Goal: Use online tool/utility: Utilize a website feature to perform a specific function

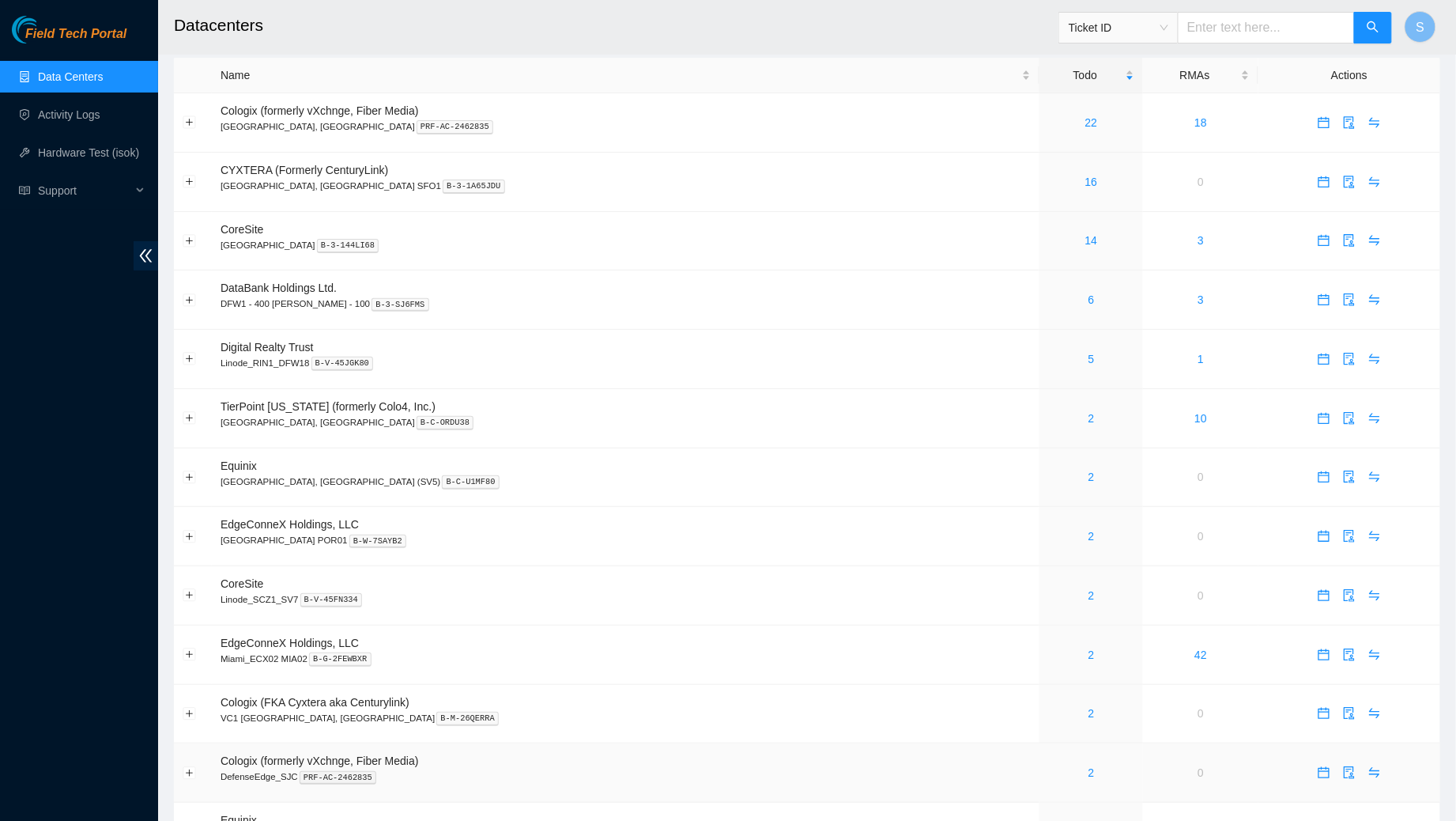
scroll to position [13, 0]
click at [1160, 30] on span "Ticket ID" at bounding box center [1119, 28] width 100 height 24
click at [1121, 134] on div "IP Address" at bounding box center [1115, 134] width 101 height 17
click at [1221, 32] on input "text" at bounding box center [1267, 28] width 177 height 32
paste input "[TECHNICAL_ID]"
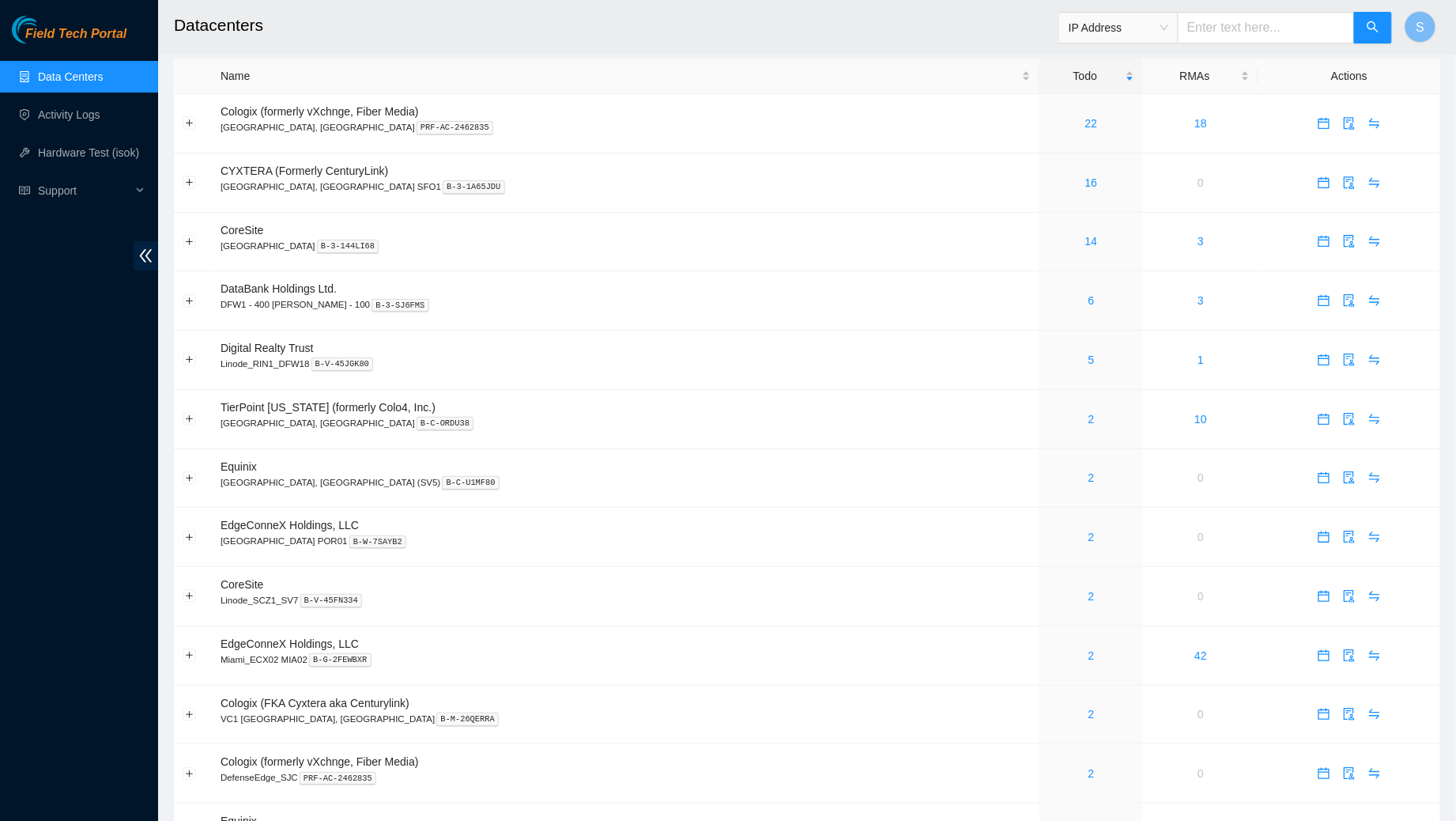
type input "[TECHNICAL_ID]"
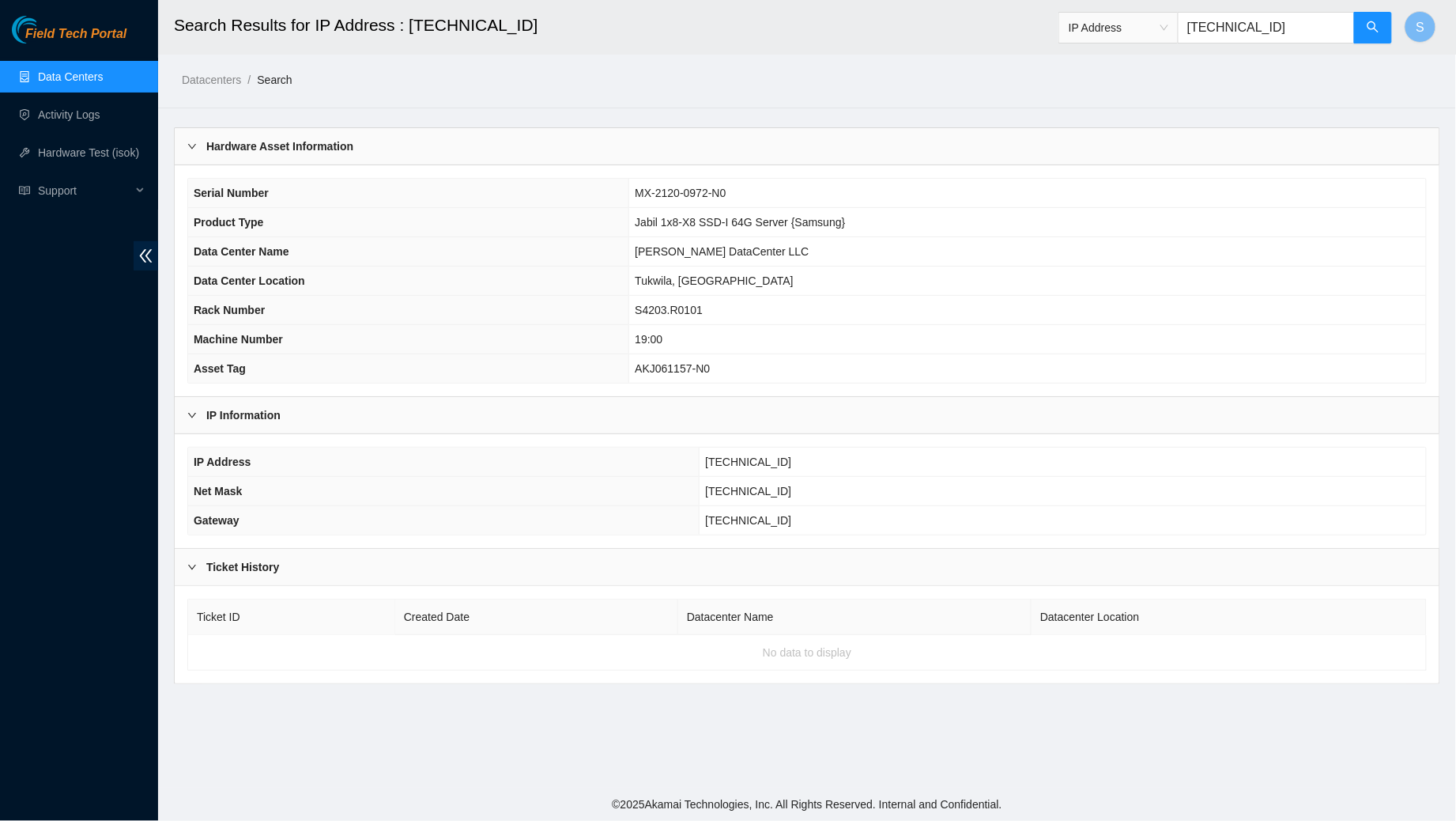
click at [247, 413] on b "IP Information" at bounding box center [243, 415] width 74 height 17
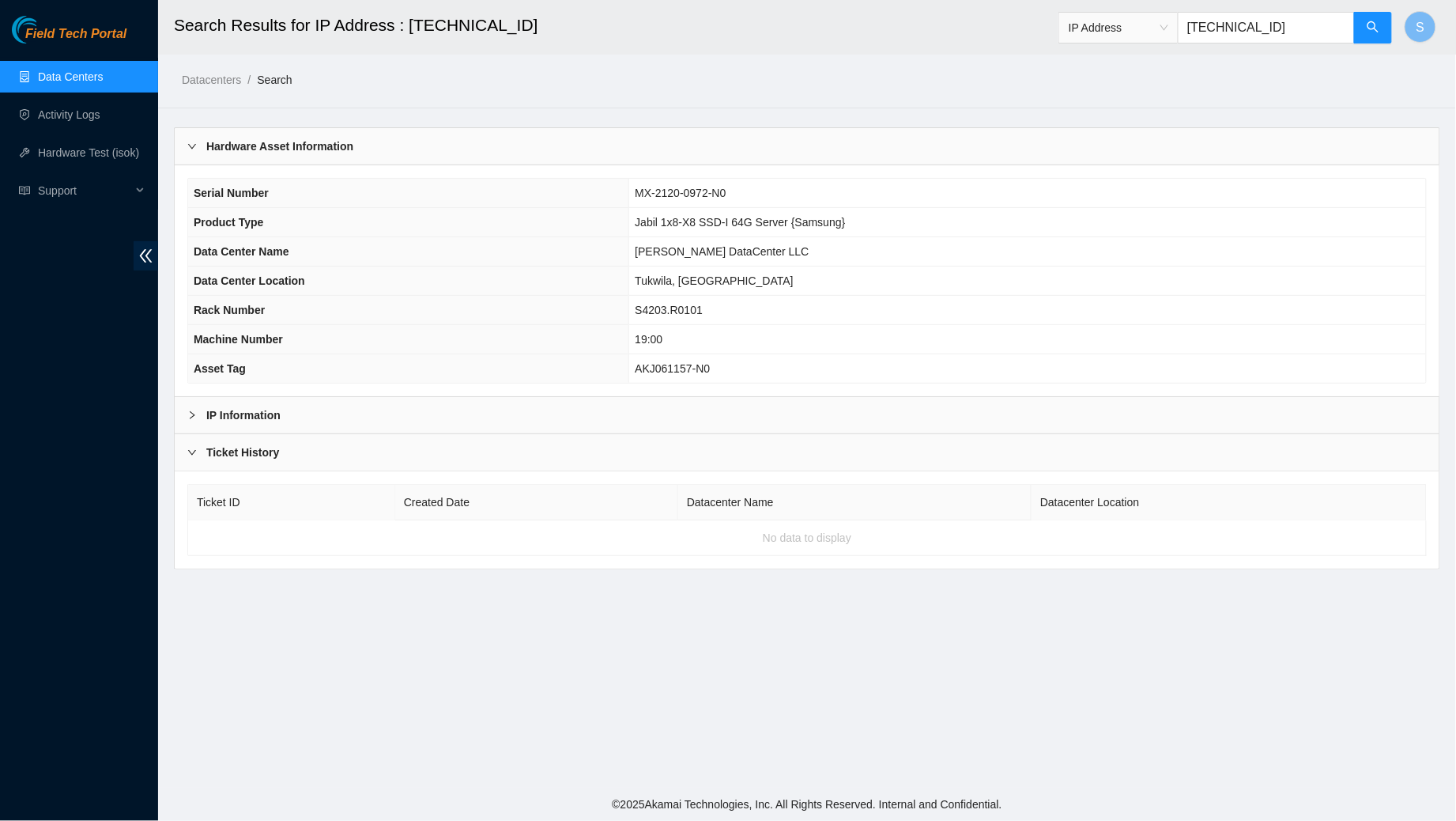
click at [247, 413] on b "IP Information" at bounding box center [243, 415] width 74 height 17
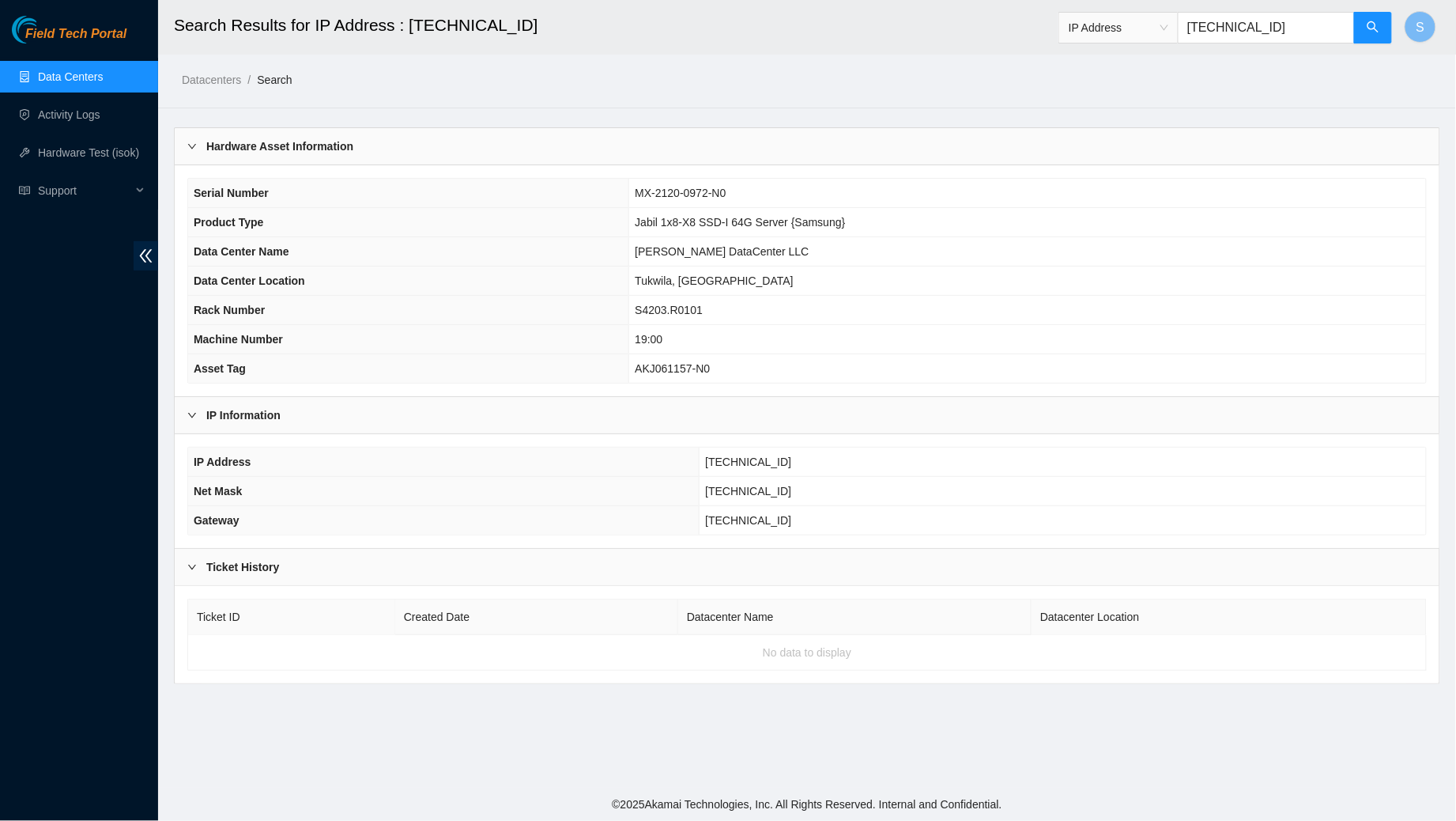
click at [280, 552] on div "Ticket History" at bounding box center [807, 567] width 1265 height 36
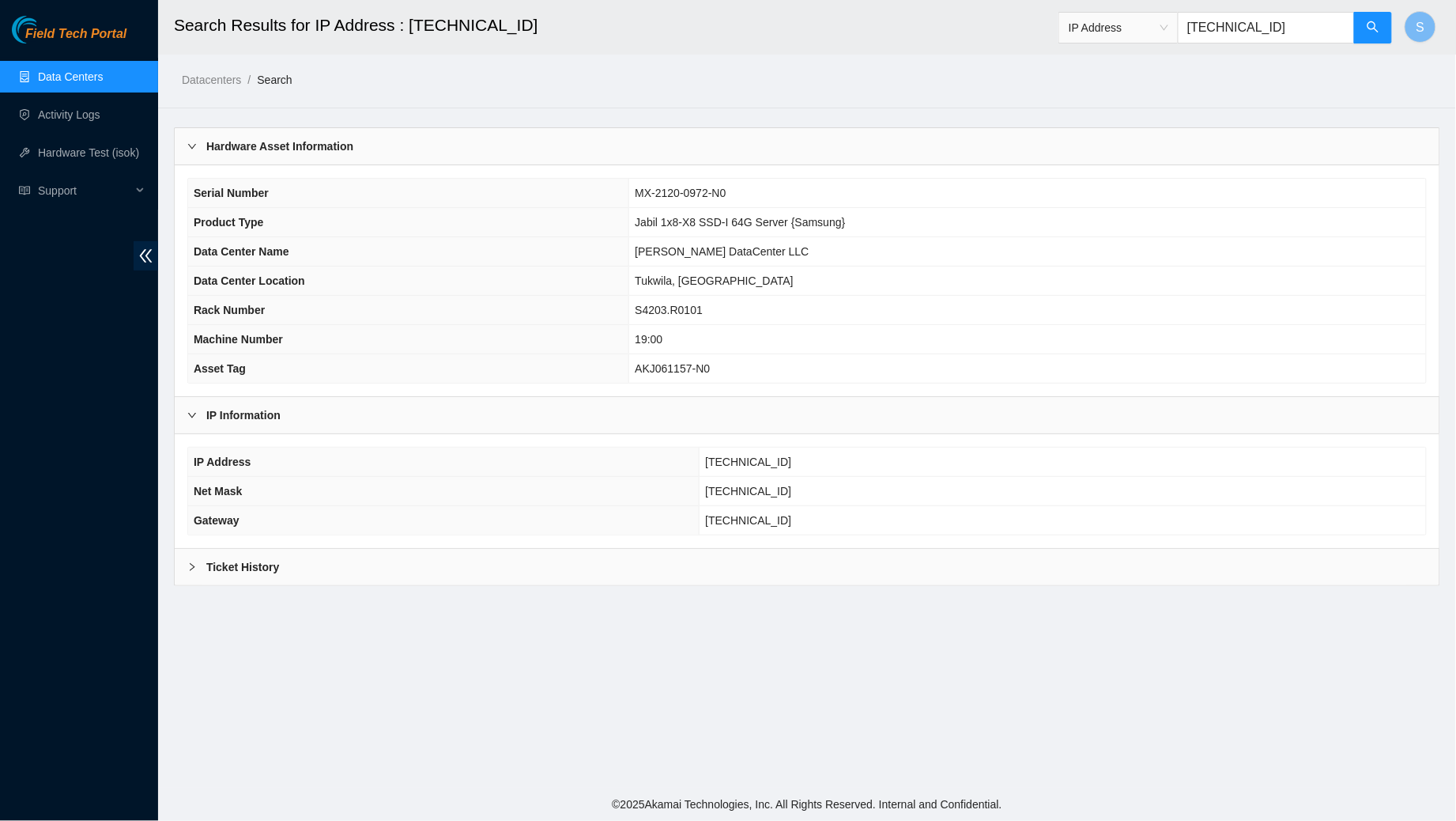
click at [289, 569] on div "Ticket History" at bounding box center [807, 567] width 1265 height 36
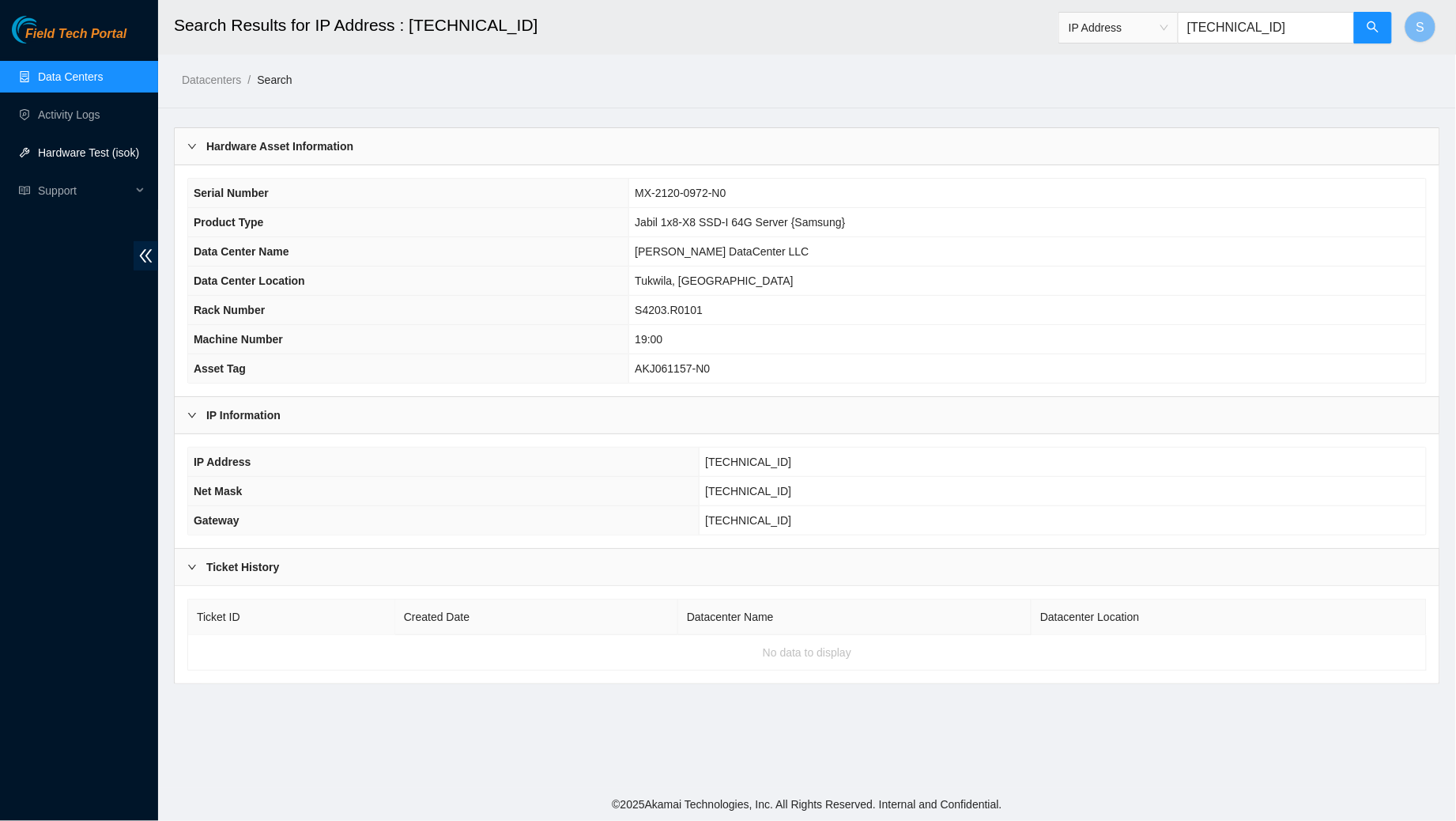
click at [87, 150] on link "Hardware Test (isok)" at bounding box center [89, 152] width 101 height 13
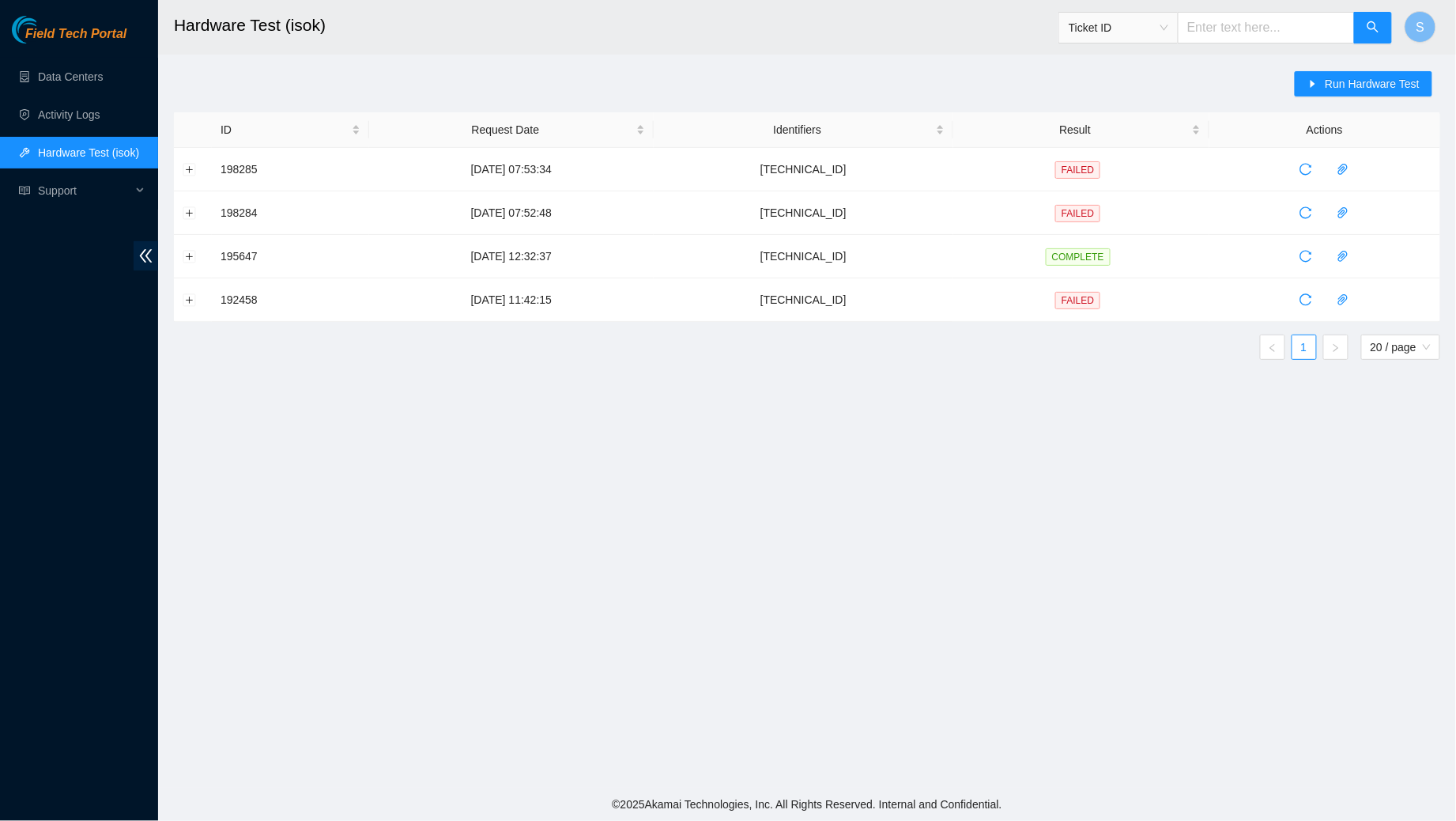
click at [1238, 27] on input "text" at bounding box center [1267, 28] width 177 height 32
click at [1159, 40] on div "Ticket ID" at bounding box center [1119, 27] width 119 height 25
click at [1124, 132] on div "IP Address" at bounding box center [1115, 134] width 101 height 17
click at [1281, 23] on input "text" at bounding box center [1267, 28] width 177 height 32
paste input "[TECHNICAL_ID]"
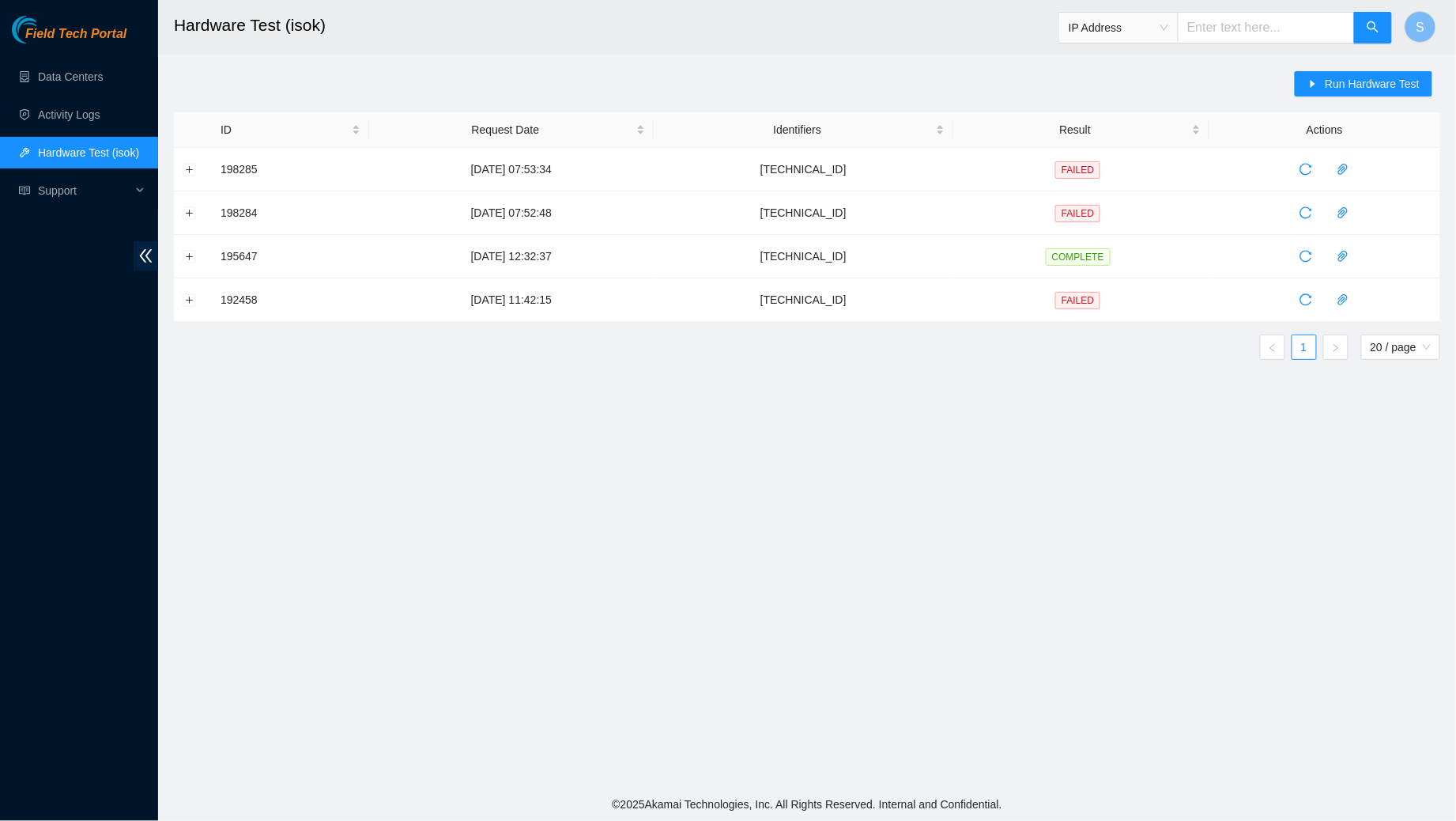
type input "[TECHNICAL_ID]"
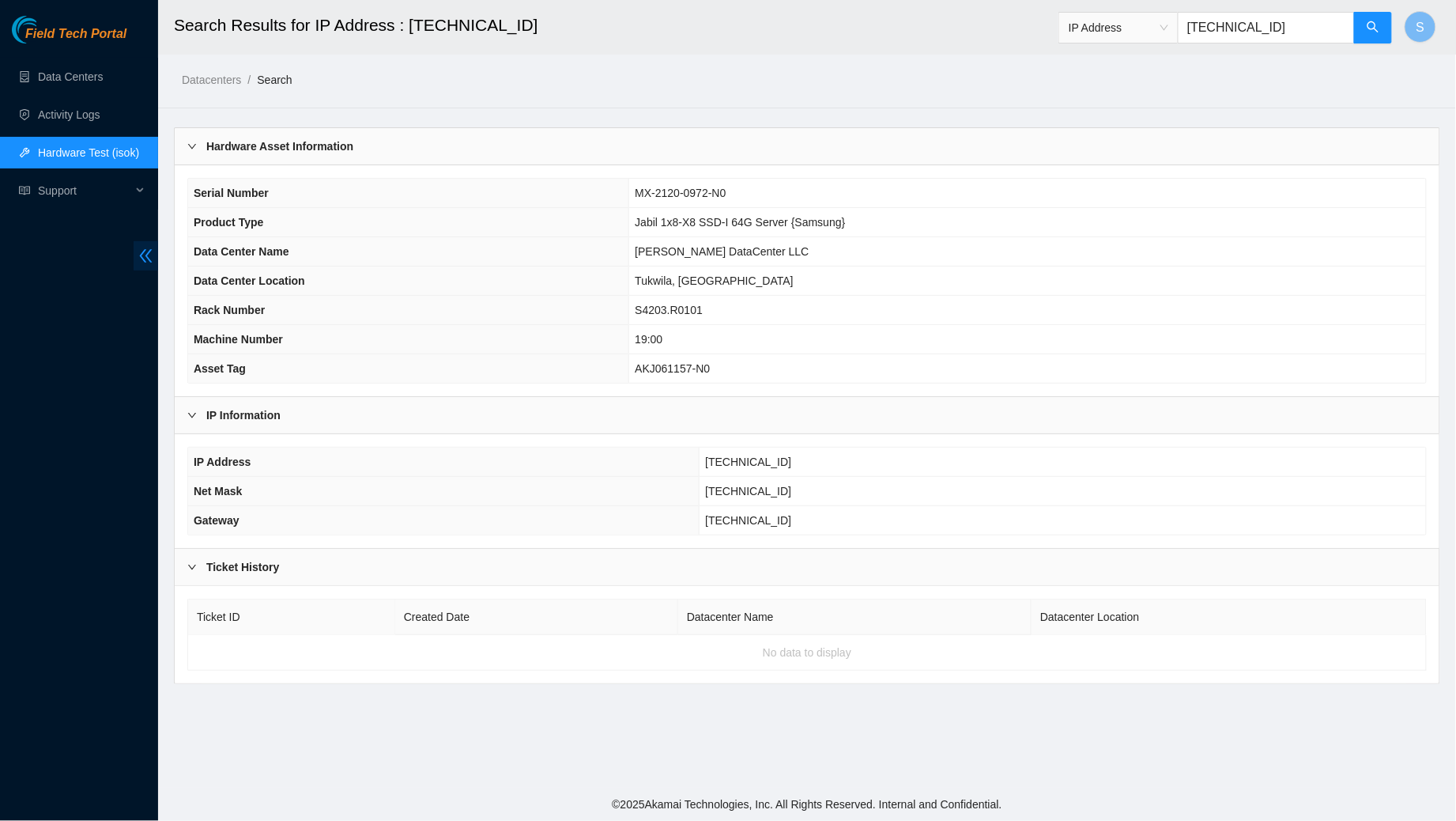
click at [149, 251] on icon "double-left" at bounding box center [145, 255] width 16 height 16
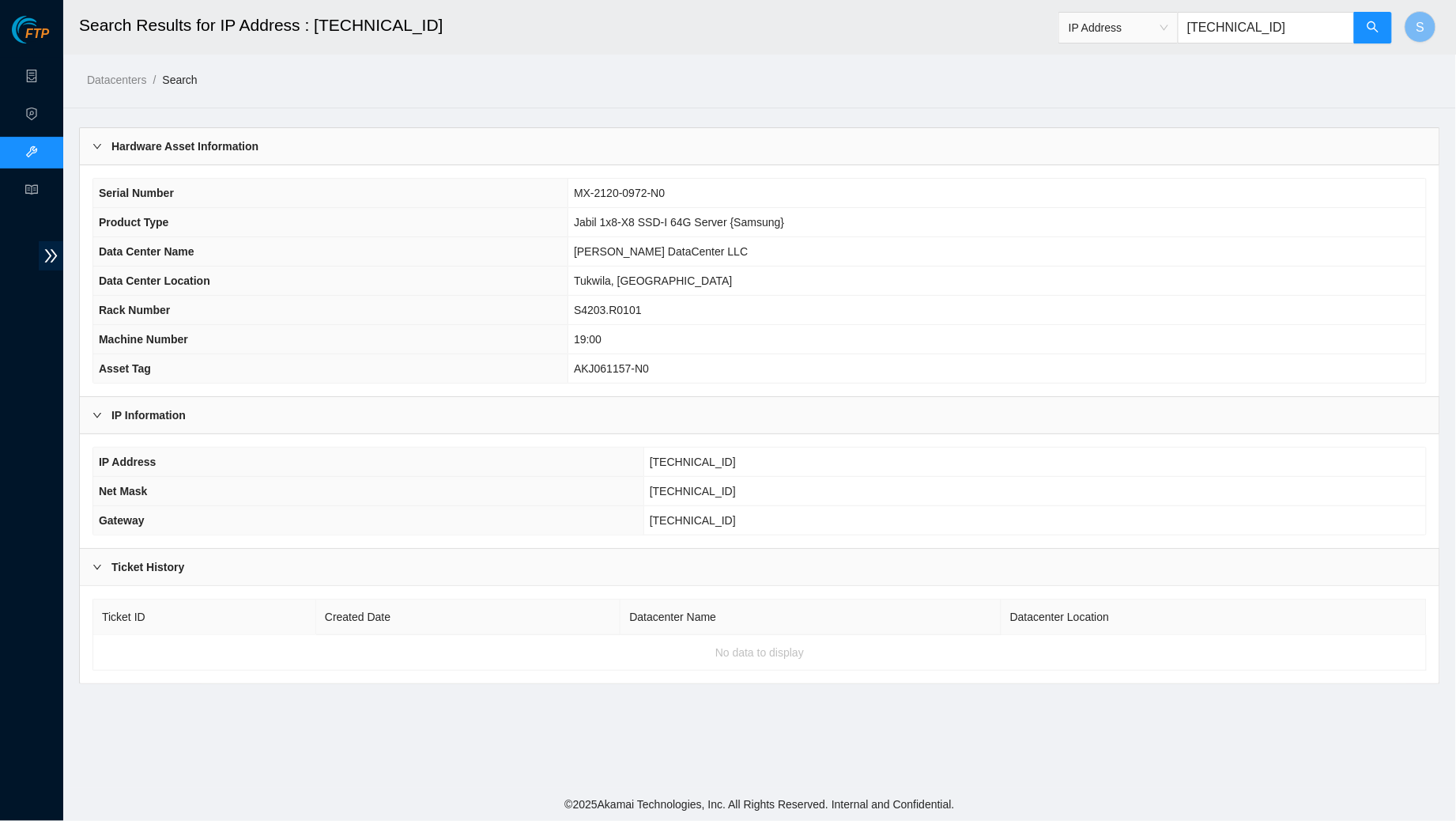
click at [64, 244] on main "Search Results for IP Address : [TECHNICAL_ID] IP Address [TECHNICAL_ID] S Data…" at bounding box center [760, 394] width 1393 height 787
click at [47, 260] on icon "double-right" at bounding box center [51, 256] width 13 height 14
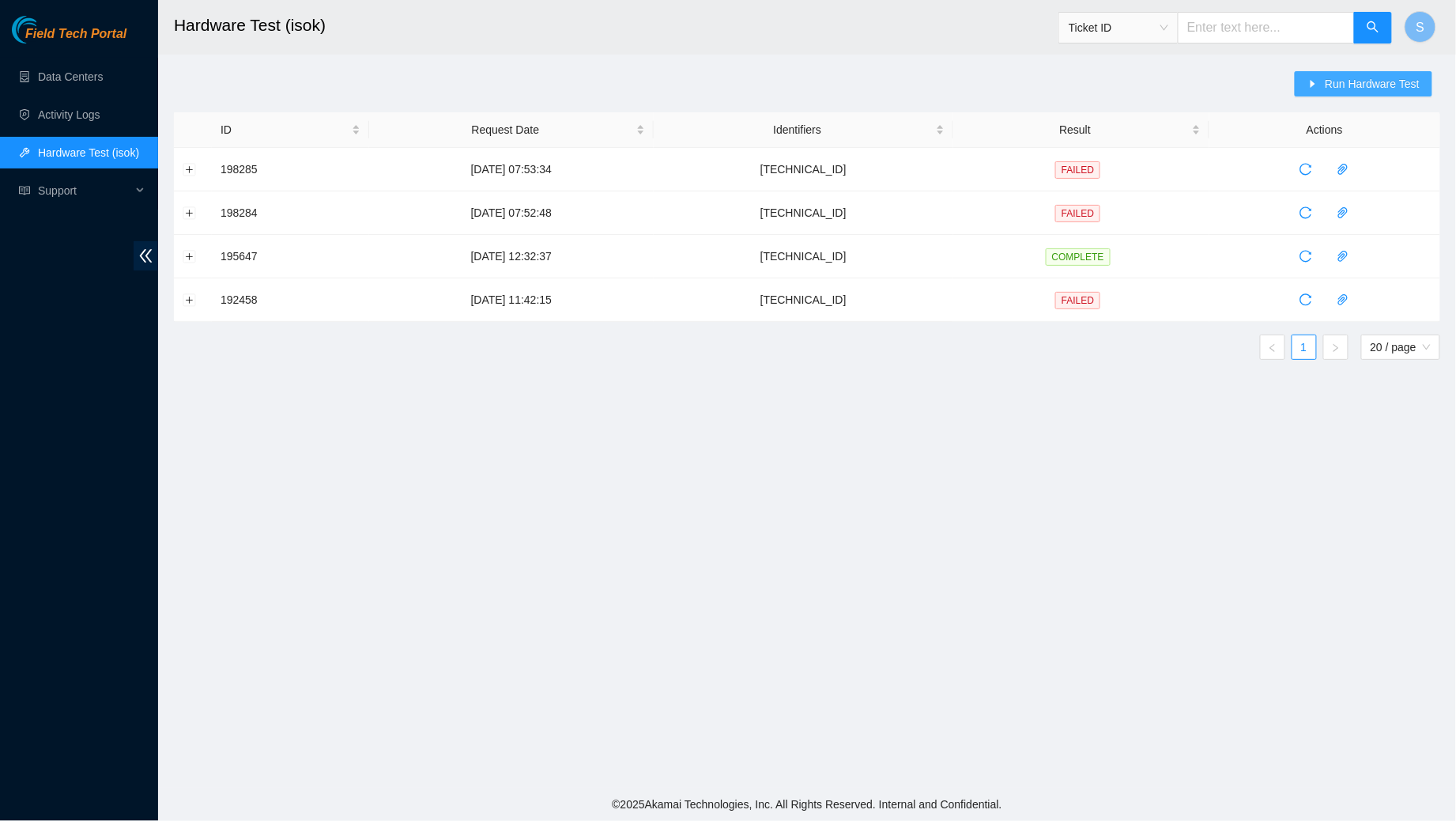
click at [1367, 89] on span "Run Hardware Test" at bounding box center [1373, 83] width 95 height 17
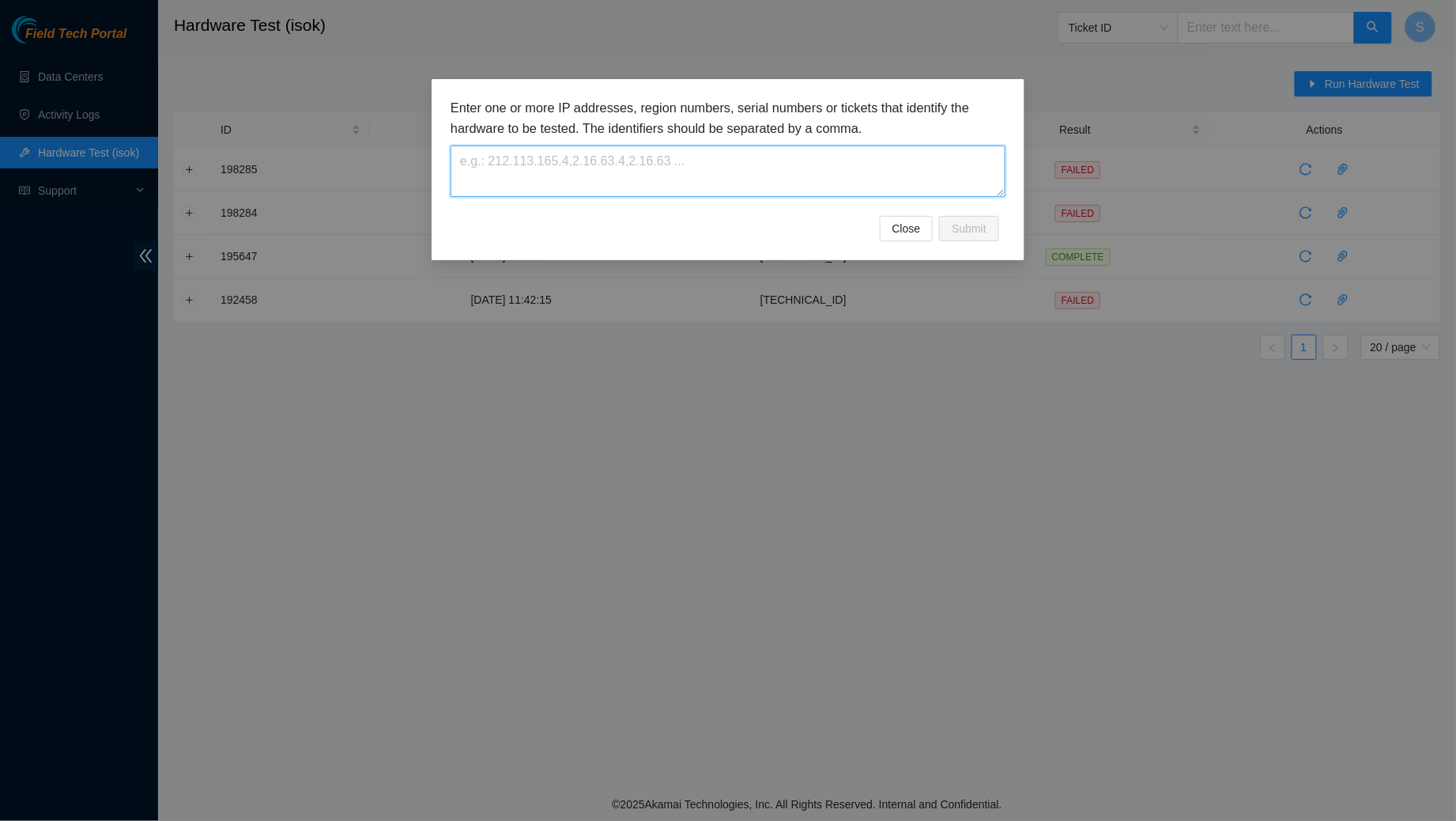
click at [659, 181] on textarea at bounding box center [728, 171] width 555 height 52
paste textarea "[TECHNICAL_ID]"
click at [952, 224] on span "Submit" at bounding box center [970, 229] width 34 height 17
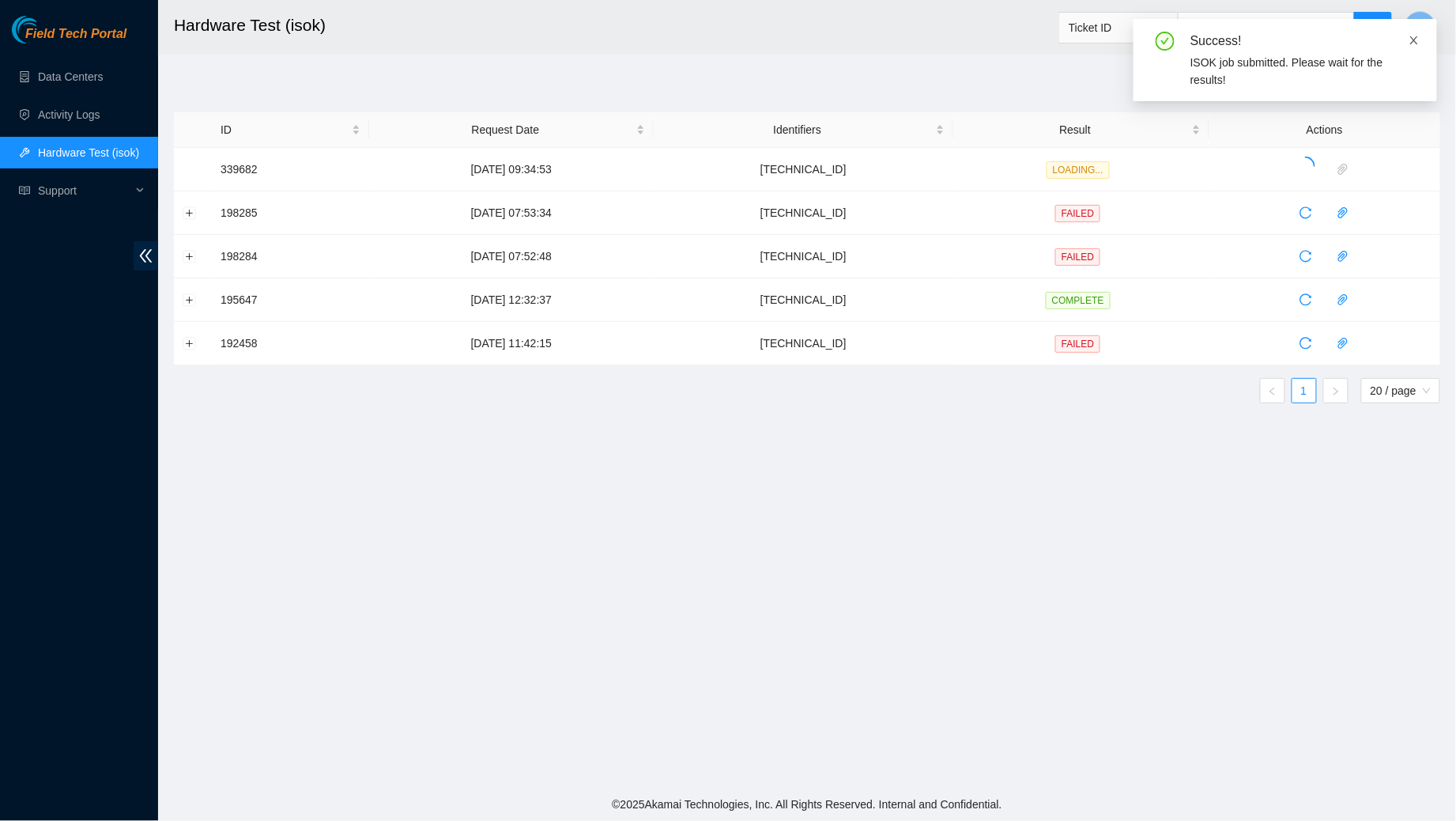
click at [1415, 40] on icon "close" at bounding box center [1414, 40] width 8 height 8
click at [1416, 34] on span at bounding box center [1414, 40] width 11 height 13
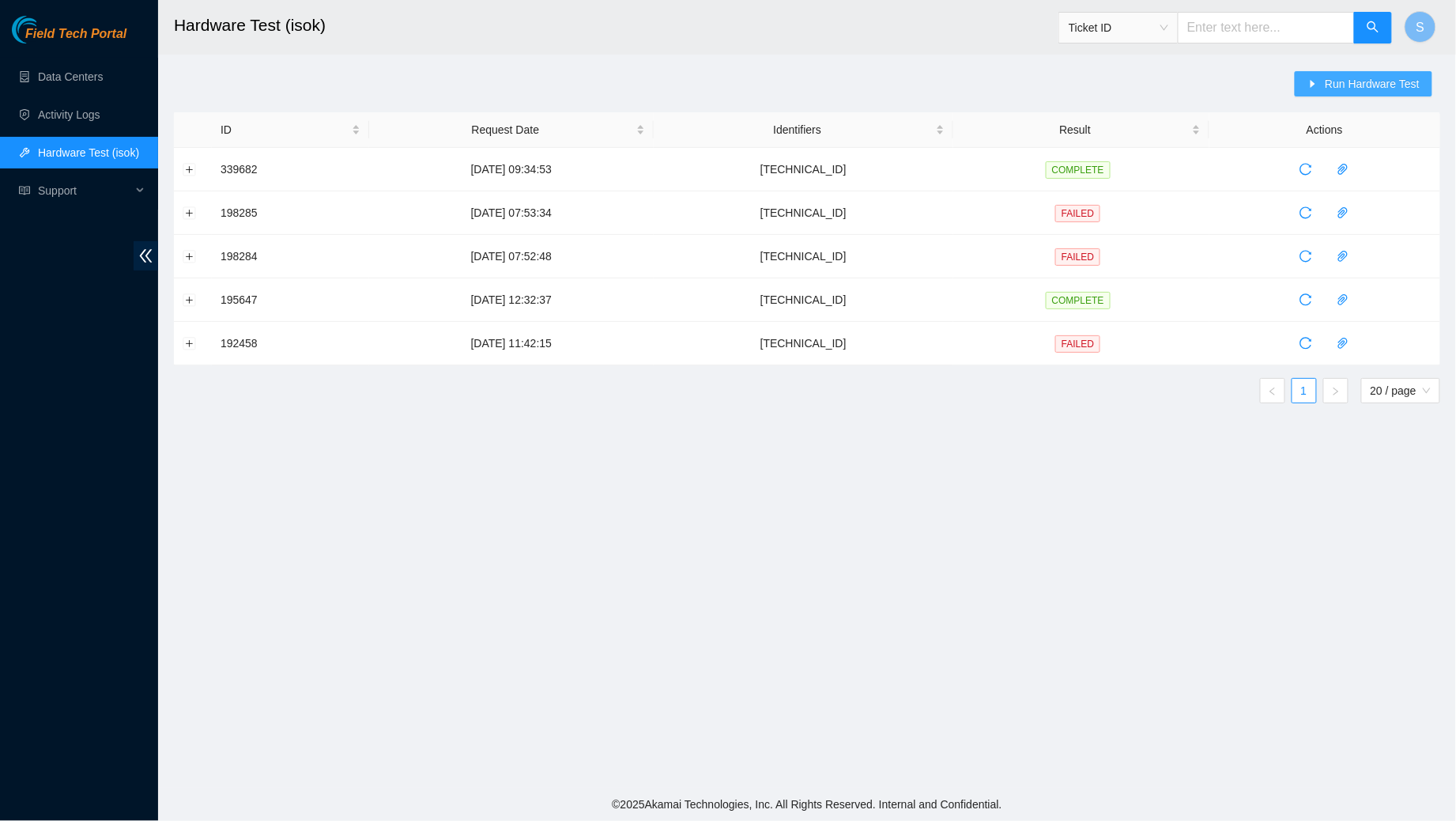
click at [1361, 94] on button "Run Hardware Test" at bounding box center [1364, 83] width 138 height 25
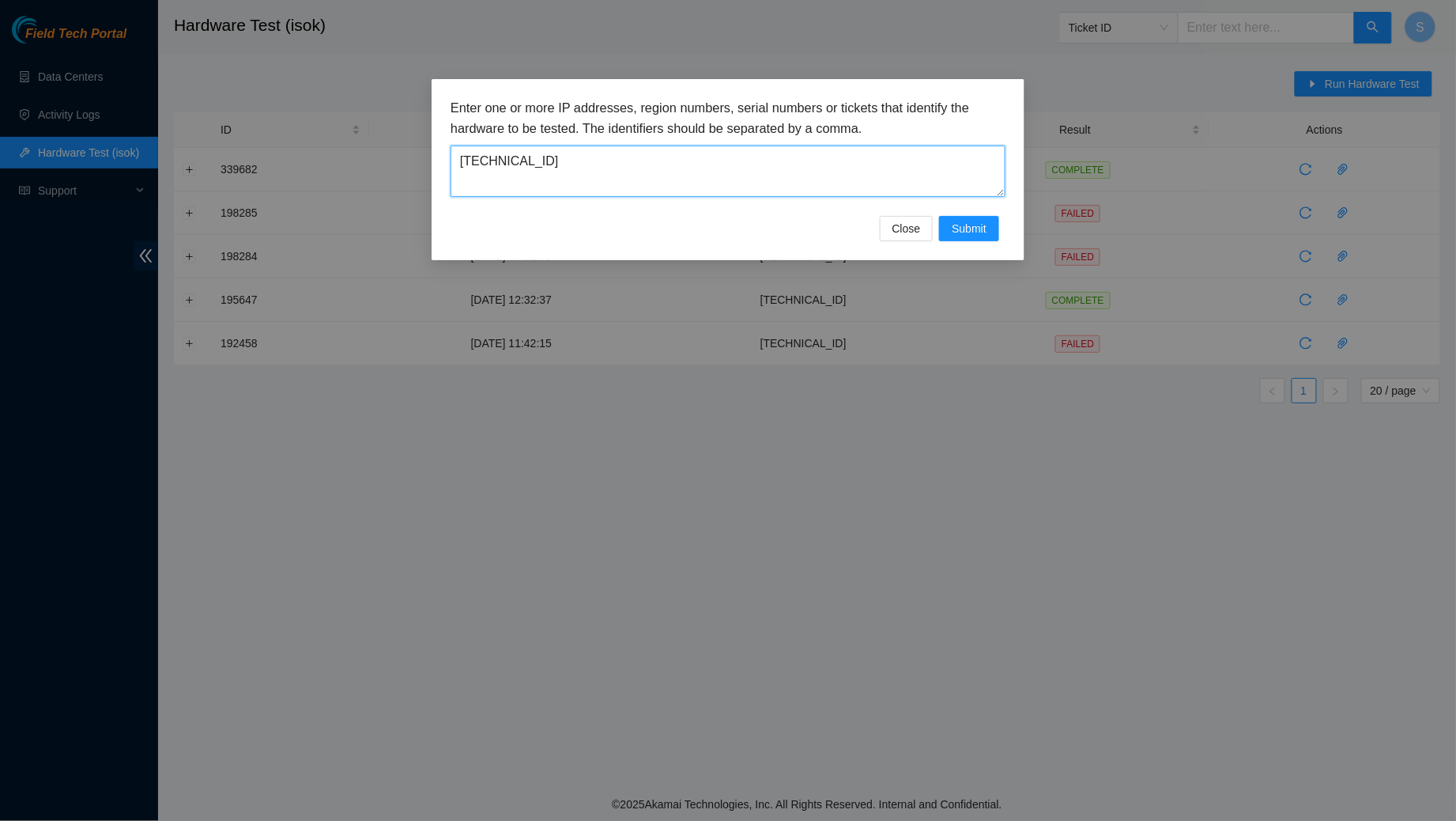
click at [774, 183] on textarea "[TECHNICAL_ID]" at bounding box center [728, 171] width 555 height 52
paste textarea "[TECHNICAL_ID]"
click at [755, 163] on textarea "[TECHNICAL_ID] [TECHNICAL_ID]" at bounding box center [728, 171] width 555 height 52
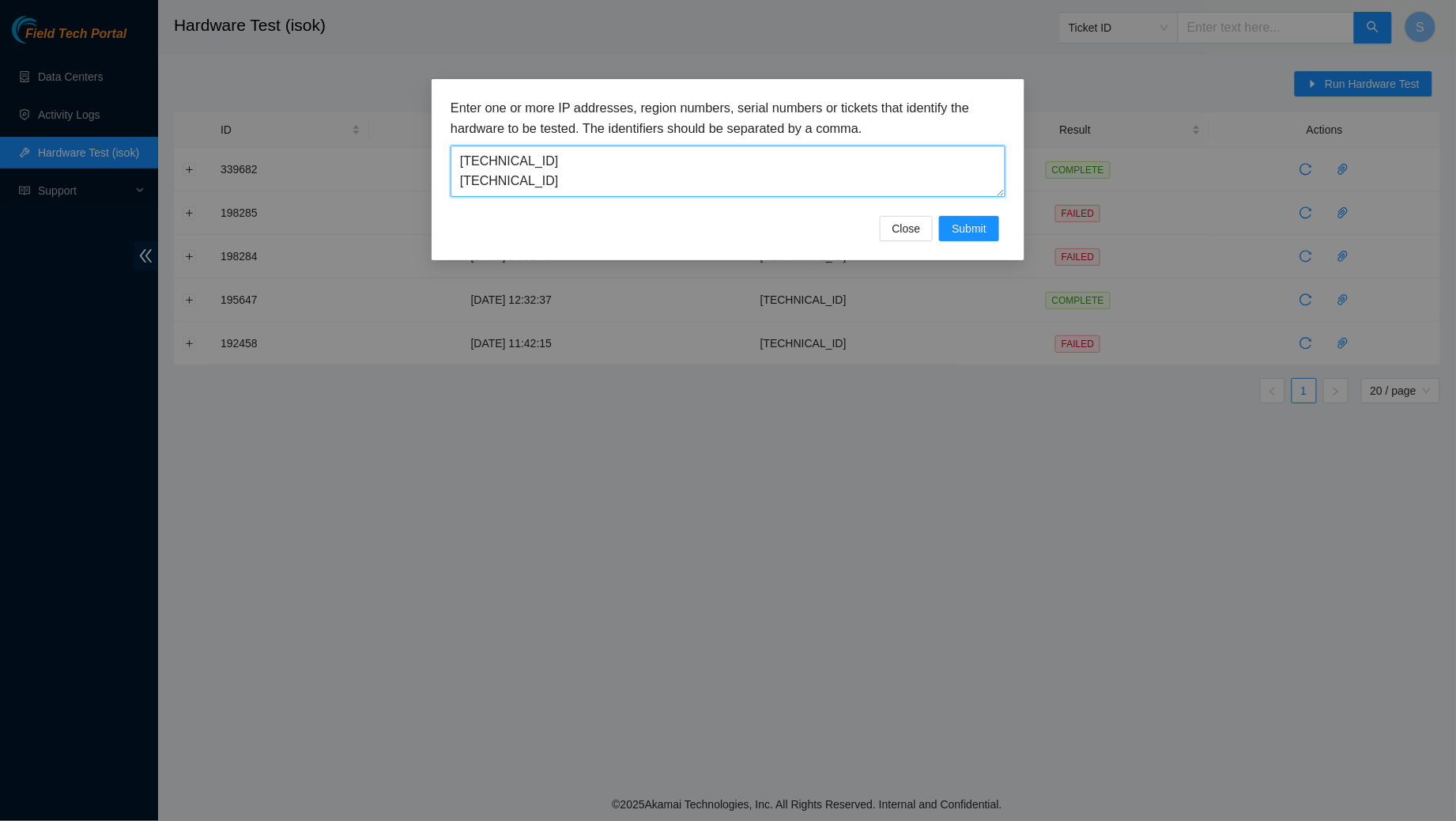
click at [699, 156] on textarea "[TECHNICAL_ID] [TECHNICAL_ID]" at bounding box center [728, 171] width 555 height 52
click at [704, 199] on div "Enter one or more IP addresses, region numbers, serial numbers or tickets that …" at bounding box center [728, 156] width 555 height 118
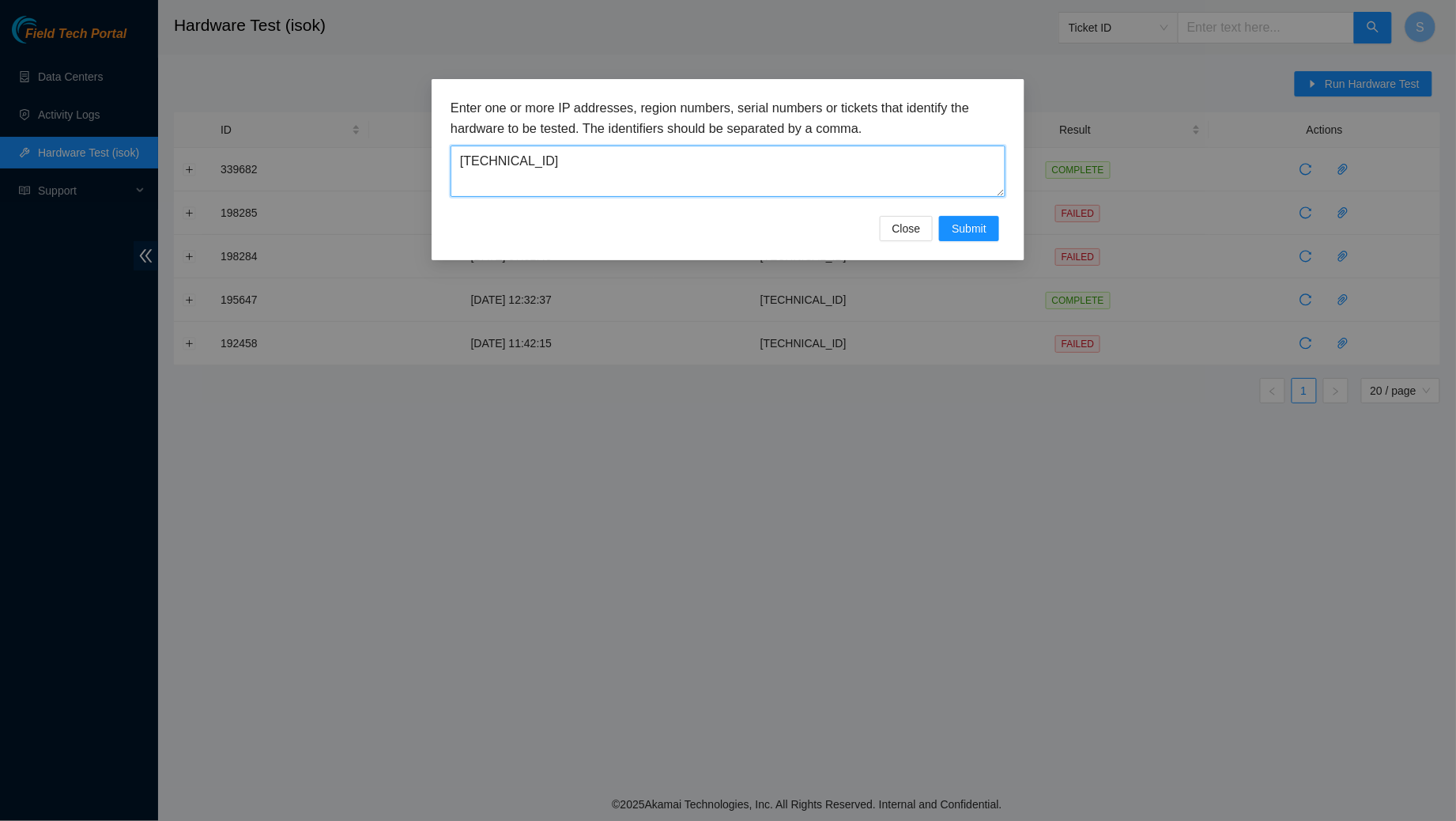
click at [699, 175] on textarea "[TECHNICAL_ID]" at bounding box center [728, 171] width 555 height 52
type textarea "[TECHNICAL_ID]"
click at [978, 234] on span "Submit" at bounding box center [970, 229] width 34 height 17
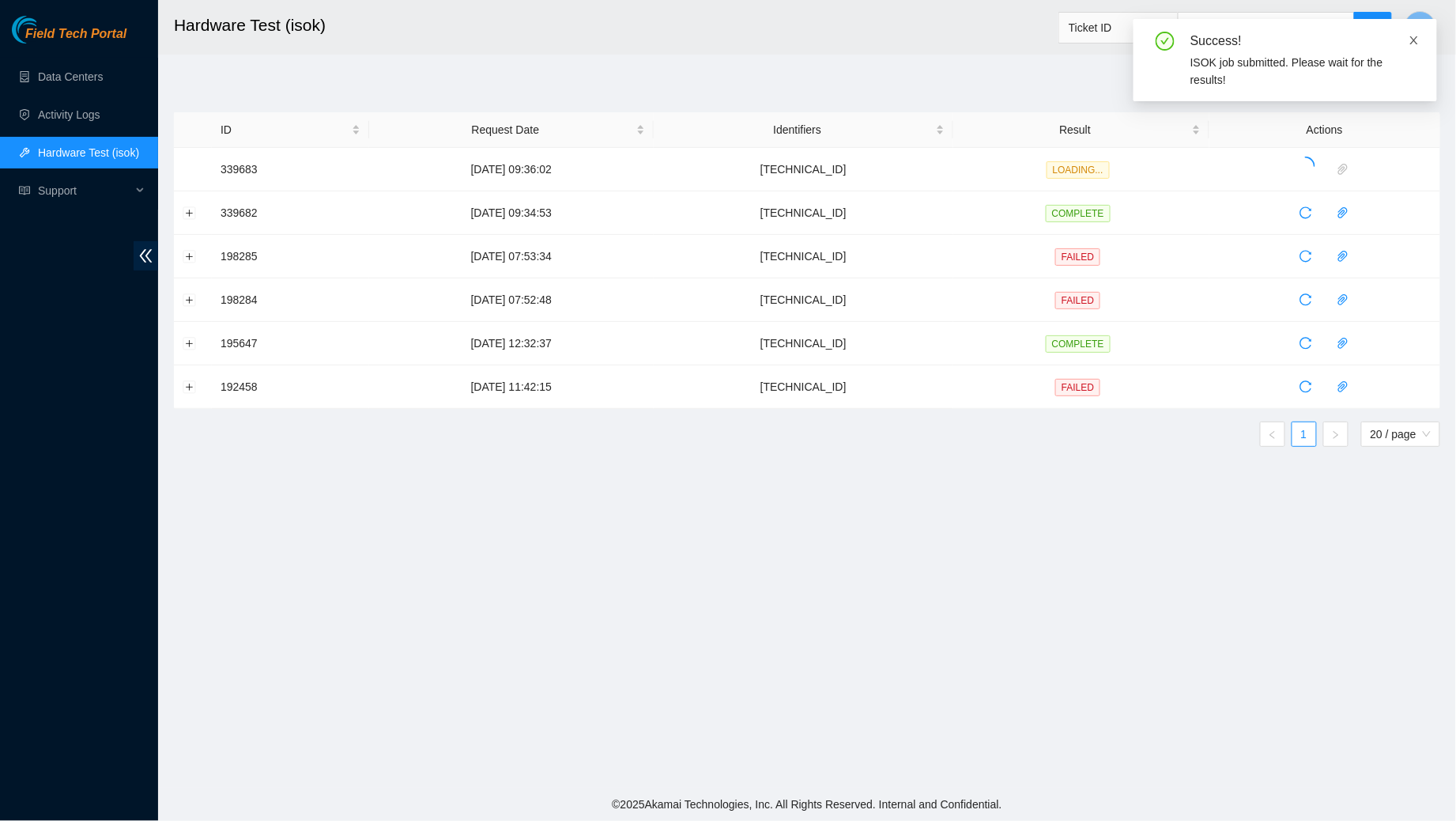
click at [1416, 43] on icon "close" at bounding box center [1414, 40] width 8 height 8
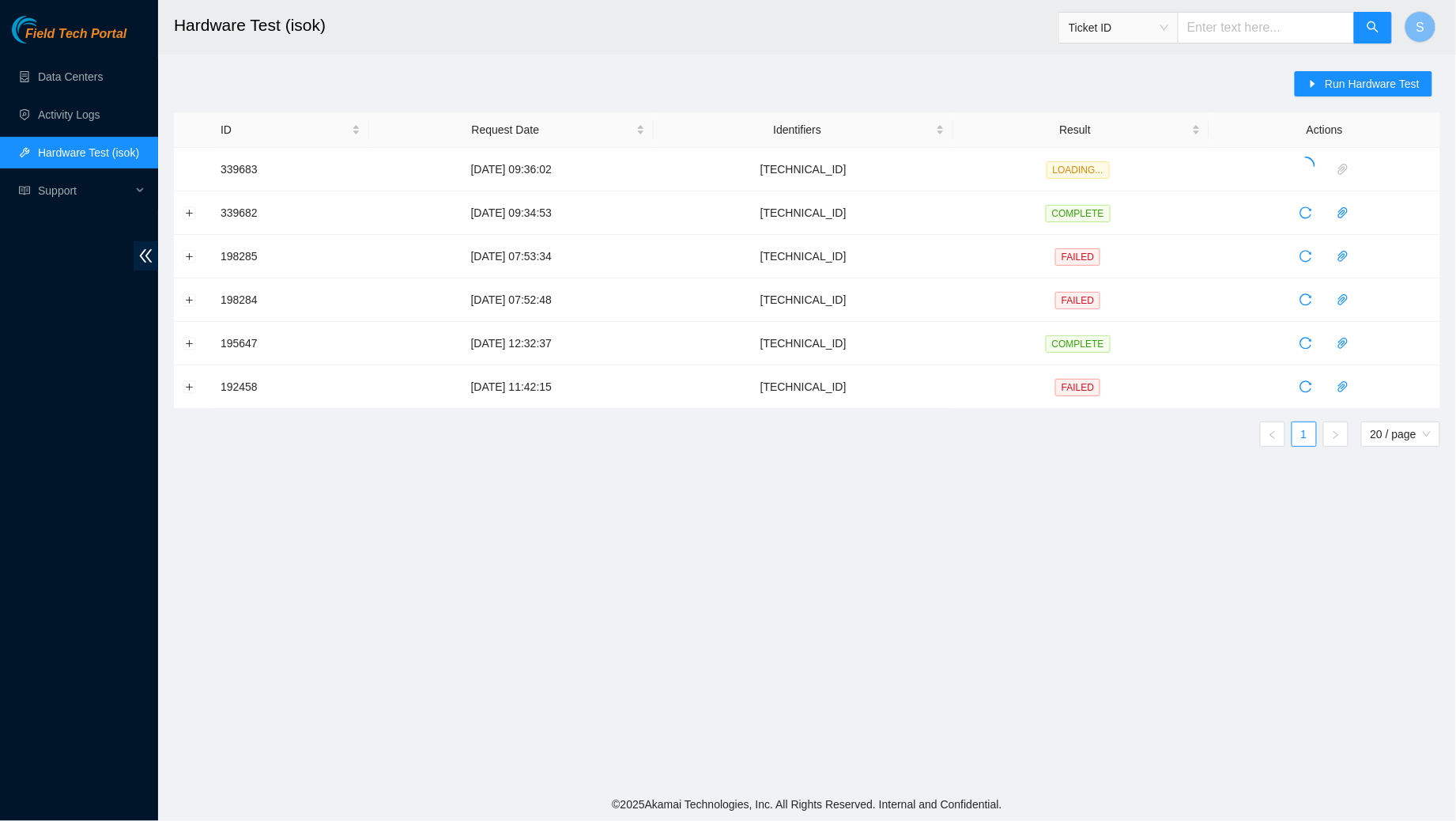
click at [977, 524] on main "Hardware Test (isok) Ticket ID S Run Hardware Test ID Request Date Identifiers …" at bounding box center [807, 394] width 1299 height 787
click at [1101, 585] on main "Hardware Test (isok) Ticket ID S Run Hardware Test ID Request Date Identifiers …" at bounding box center [807, 394] width 1299 height 787
click at [1051, 52] on header "Hardware Test (isok) Ticket ID S" at bounding box center [886, 27] width 1456 height 54
click at [1410, 39] on icon "close" at bounding box center [1414, 40] width 11 height 11
